Goal: Information Seeking & Learning: Learn about a topic

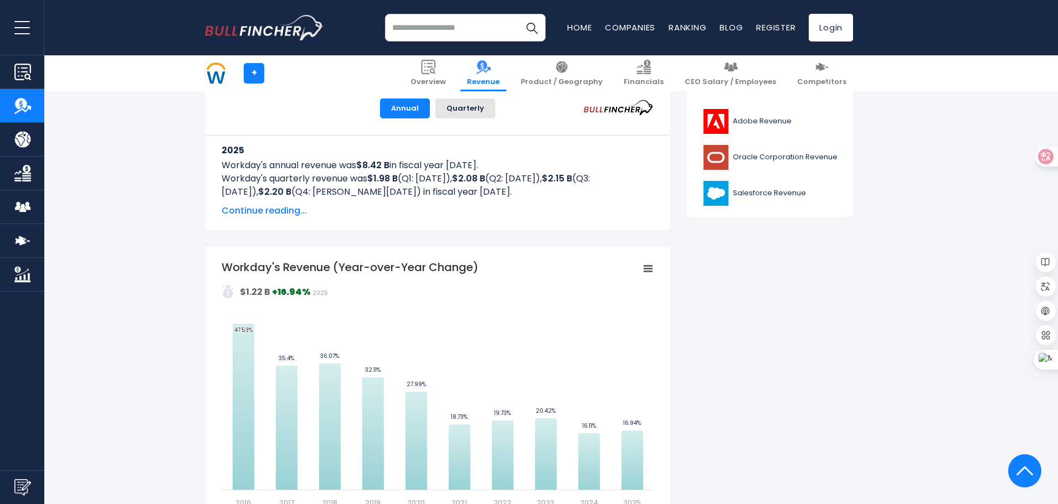
scroll to position [476, 0]
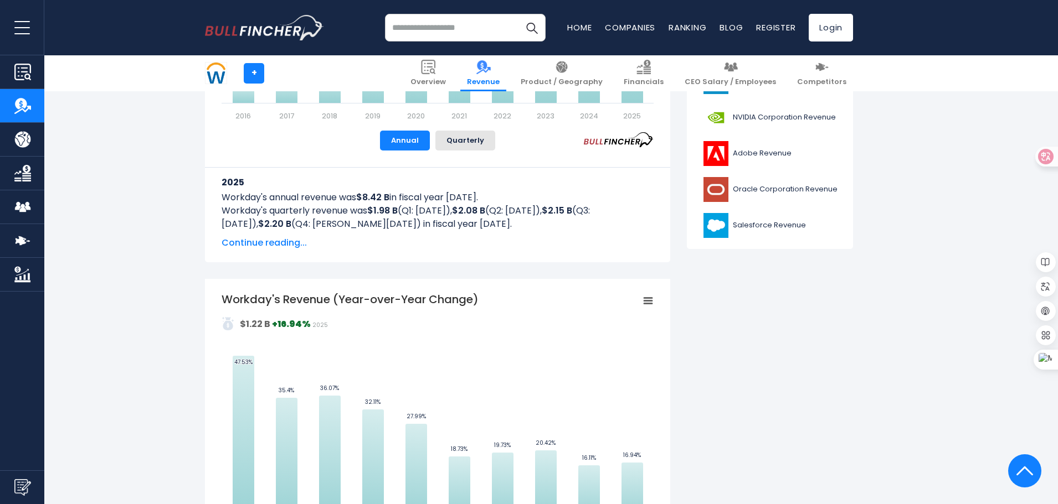
click at [275, 240] on span "Continue reading..." at bounding box center [437, 242] width 432 height 13
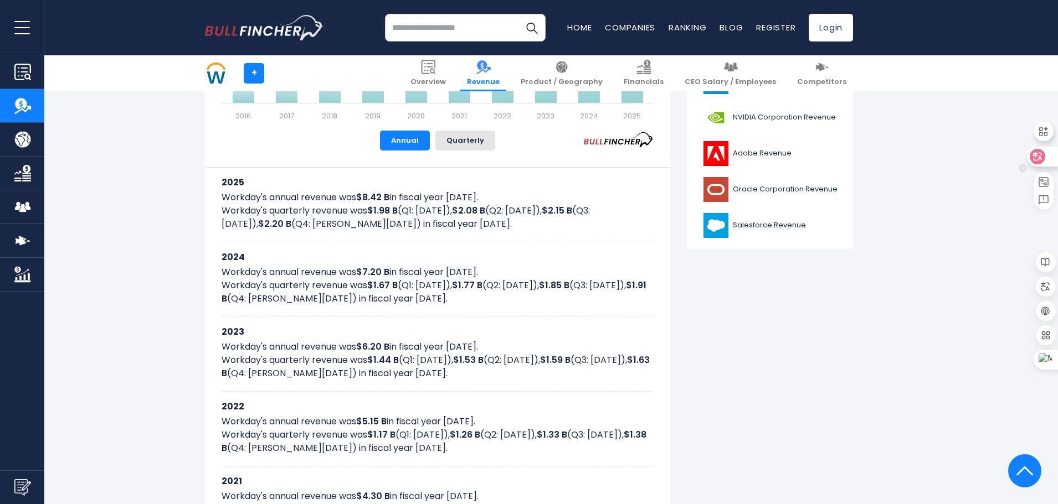
click at [1038, 160] on icon at bounding box center [1037, 156] width 9 height 9
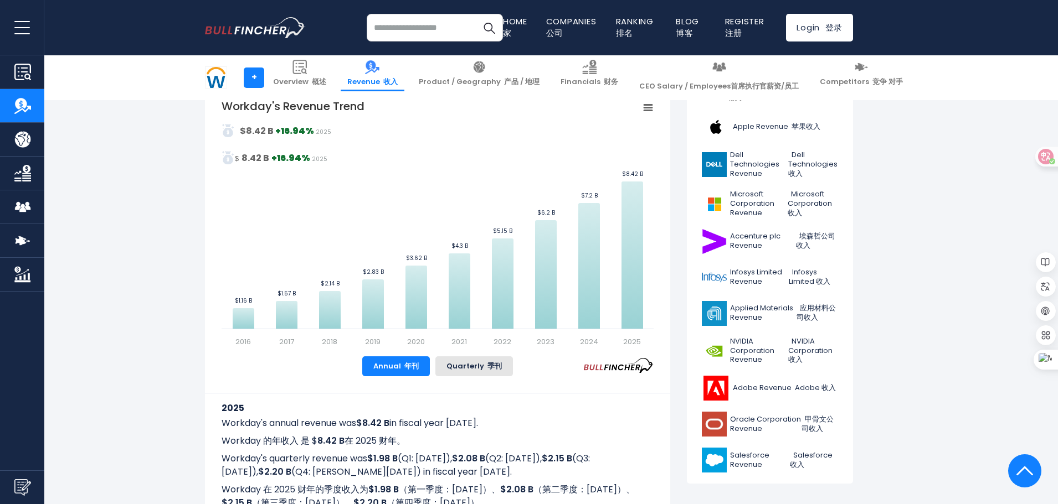
scroll to position [0, 0]
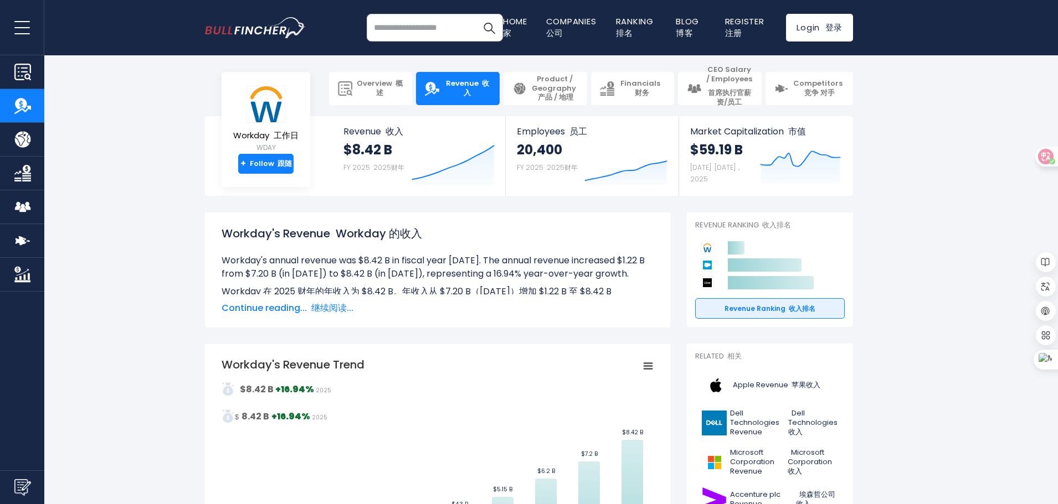
click at [337, 314] on font "继续阅读..." at bounding box center [332, 308] width 42 height 13
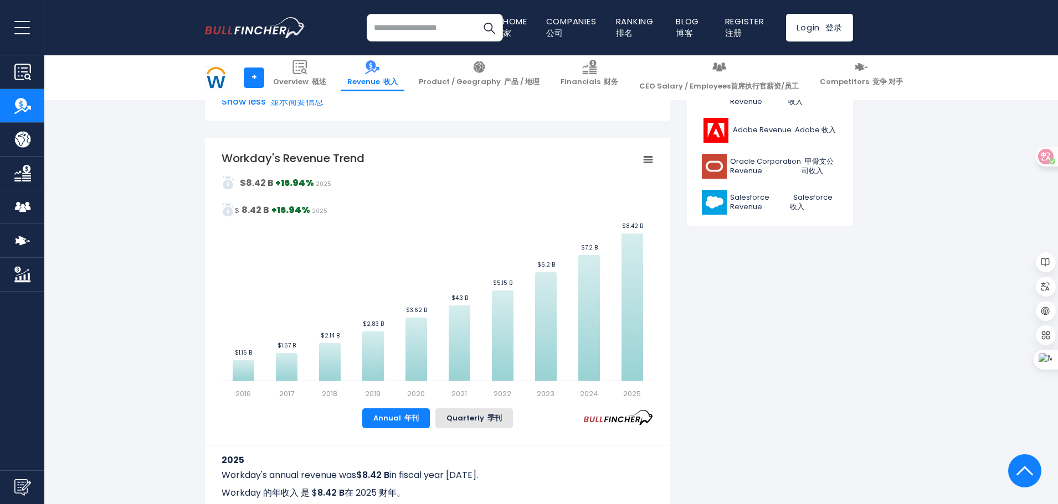
scroll to position [259, 0]
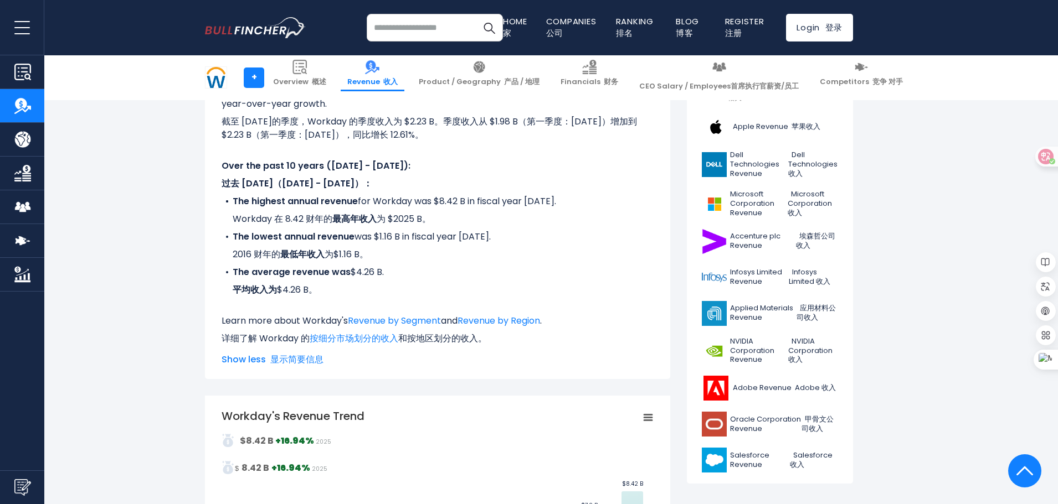
click at [442, 333] on link "地区划分的收入" at bounding box center [447, 338] width 62 height 13
click at [331, 341] on link "按细分市场划分的收入" at bounding box center [354, 338] width 89 height 13
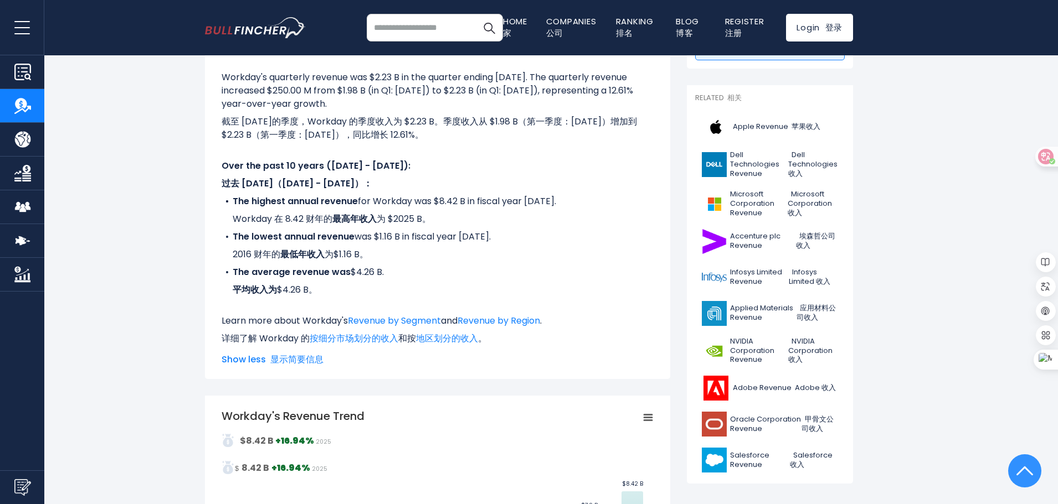
scroll to position [0, 0]
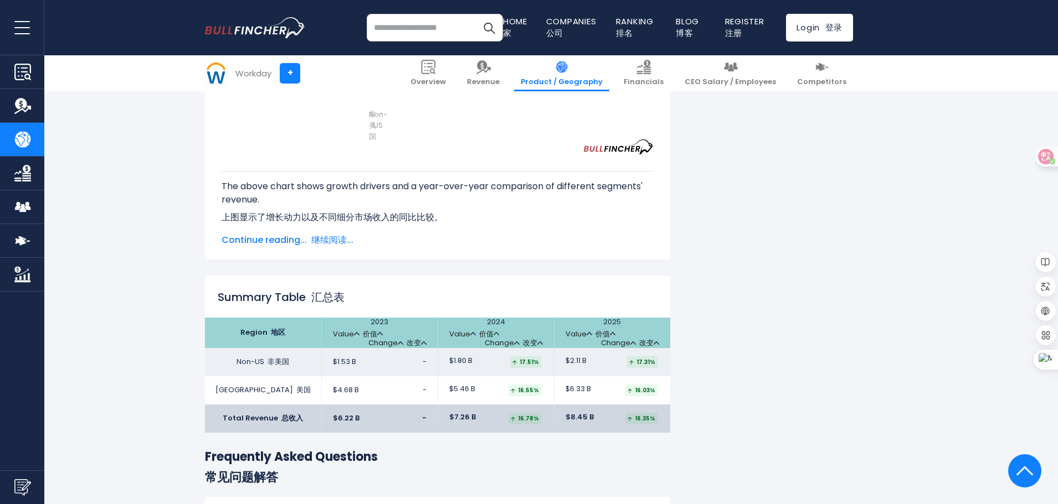
scroll to position [1311, 0]
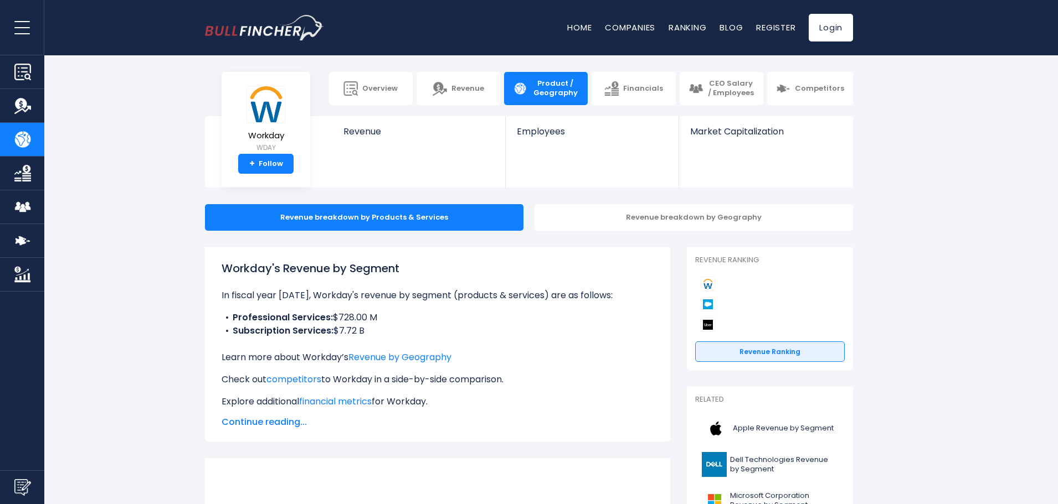
click at [284, 416] on span "Continue reading..." at bounding box center [437, 422] width 432 height 13
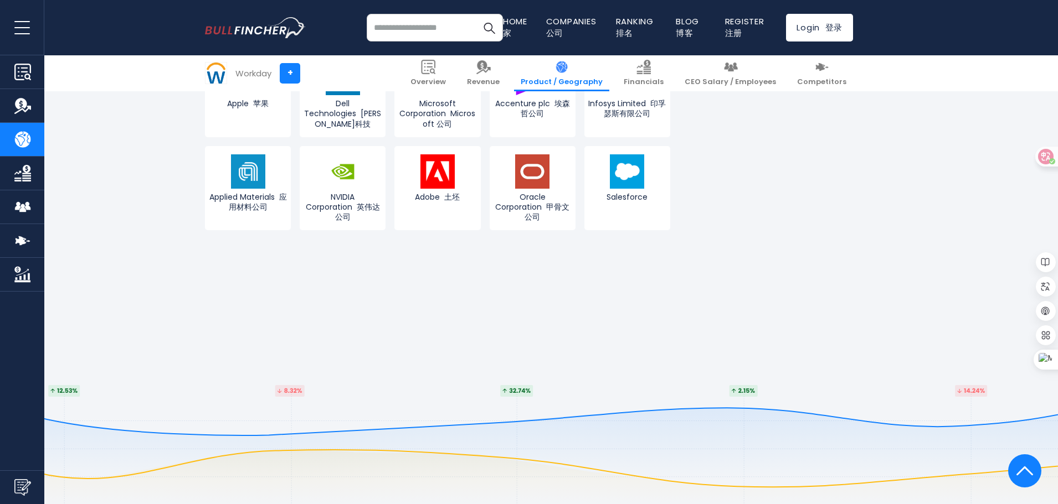
scroll to position [2089, 0]
